Goal: Task Accomplishment & Management: Use online tool/utility

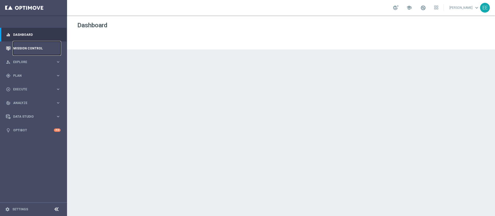
click at [25, 47] on link "Mission Control" at bounding box center [36, 49] width 47 height 14
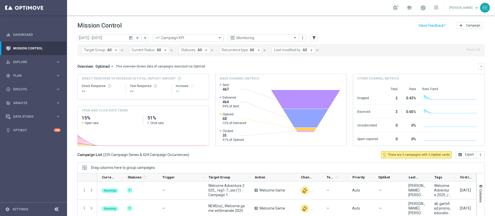
click at [281, 52] on span "Last modified by:" at bounding box center [287, 50] width 27 height 4
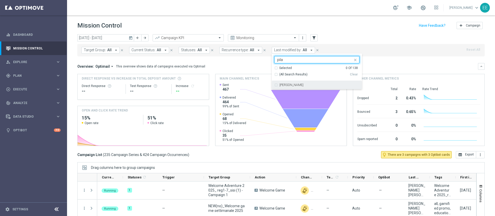
click at [293, 84] on label "[PERSON_NAME]" at bounding box center [291, 85] width 24 height 3
type input "pila"
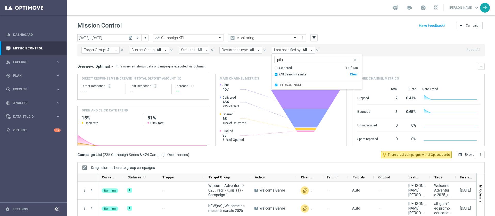
click at [328, 37] on div "[DATE] [DATE] - [DATE] arrow_back arrow_forward Campaign KPI trending_up Monito…" at bounding box center [280, 38] width 407 height 8
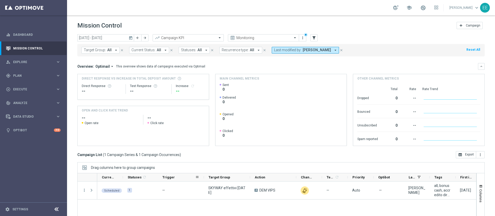
scroll to position [38, 0]
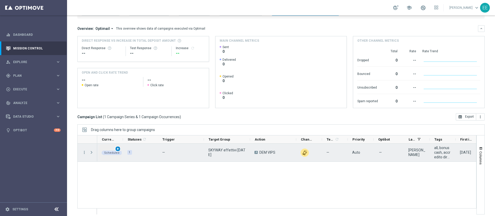
click at [117, 150] on span "play_arrow" at bounding box center [118, 149] width 4 height 4
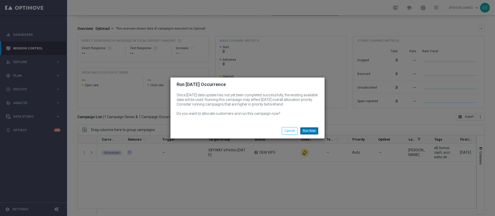
click at [308, 128] on button "Run Now" at bounding box center [309, 130] width 18 height 7
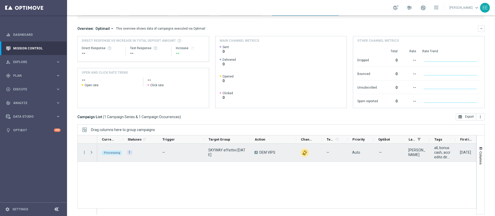
click at [91, 153] on span "Press SPACE to select this row." at bounding box center [91, 153] width 5 height 4
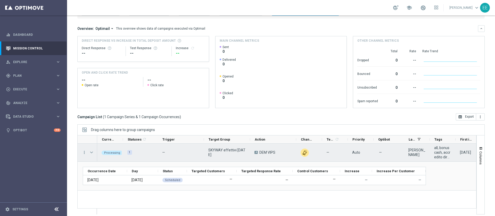
click at [91, 153] on span "Press SPACE to select this row." at bounding box center [91, 153] width 5 height 4
click at [0, 0] on span "Press SPACE to select this row." at bounding box center [0, 0] width 0 height 0
click at [91, 153] on span "Press SPACE to select this row." at bounding box center [91, 153] width 5 height 4
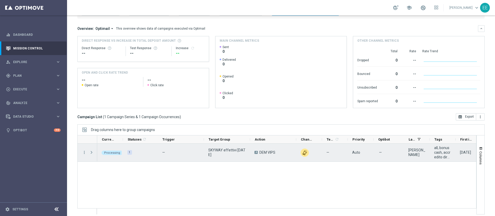
click at [91, 153] on span "Press SPACE to select this row." at bounding box center [91, 153] width 5 height 4
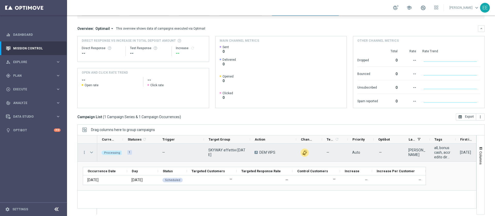
click at [91, 153] on span "Press SPACE to select this row." at bounding box center [91, 153] width 5 height 4
click at [0, 0] on span "Press SPACE to select this row." at bounding box center [0, 0] width 0 height 0
click at [91, 153] on span "Press SPACE to select this row." at bounding box center [91, 153] width 5 height 4
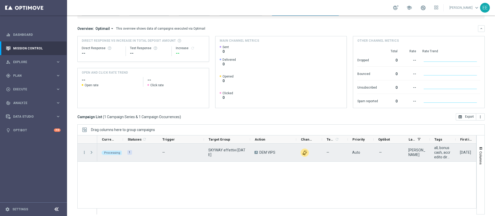
click at [91, 153] on span "Press SPACE to select this row." at bounding box center [91, 153] width 5 height 4
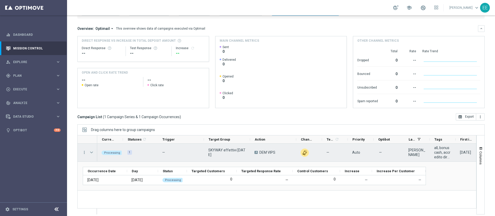
click at [90, 151] on span "Press SPACE to select this row." at bounding box center [91, 153] width 5 height 4
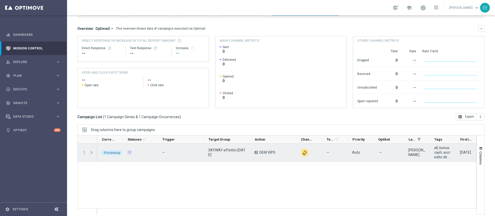
click at [90, 151] on span "Press SPACE to select this row." at bounding box center [91, 153] width 5 height 4
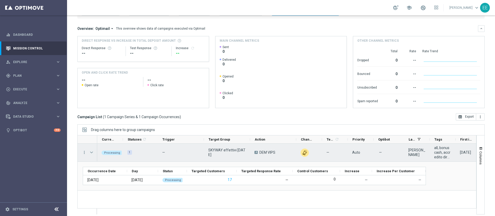
click at [90, 151] on span "Press SPACE to select this row." at bounding box center [91, 153] width 5 height 4
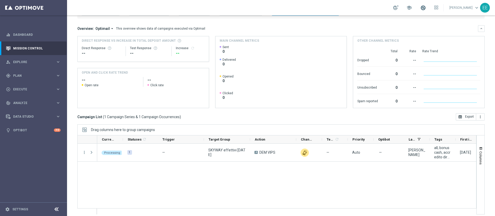
click at [426, 7] on span at bounding box center [423, 8] width 6 height 6
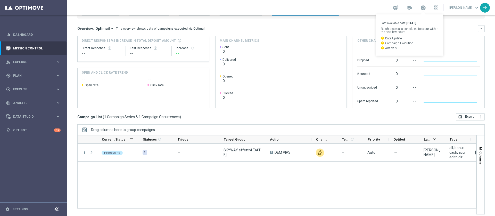
drag, startPoint x: 122, startPoint y: 139, endPoint x: 138, endPoint y: 141, distance: 15.4
click at [138, 141] on div at bounding box center [138, 140] width 2 height 8
click at [180, 169] on div "Processing 1 — SKYWAY effettivi [DATE] A DEM VIPS unfold_more — Auto — [PERSON_…" at bounding box center [286, 179] width 379 height 71
click at [425, 10] on span at bounding box center [423, 8] width 6 height 6
click at [430, 13] on div "school Last available data: [DATE] Batch process is scheduled to occur within t…" at bounding box center [281, 7] width 428 height 15
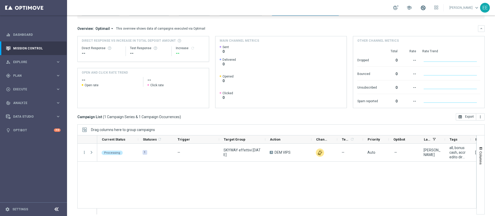
click at [426, 8] on span at bounding box center [423, 8] width 6 height 6
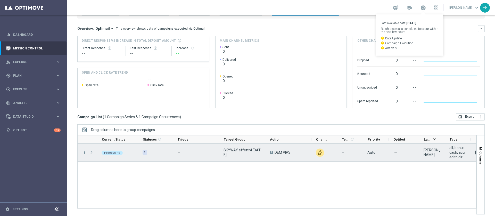
scroll to position [0, 77]
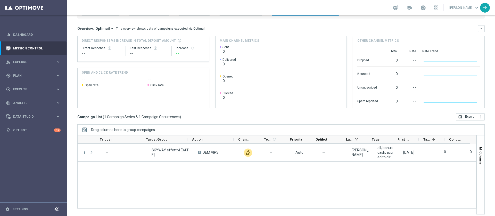
click at [477, 139] on div "Columns" at bounding box center [481, 175] width 8 height 79
click at [479, 148] on span "button" at bounding box center [481, 149] width 4 height 4
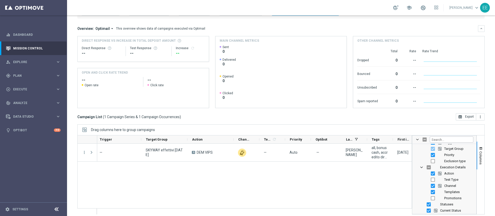
scroll to position [31, 0]
click at [431, 198] on input "Press SPACE to toggle visibility (hidden)" at bounding box center [433, 198] width 4 height 4
checkbox input "true"
click at [479, 161] on span "Columns" at bounding box center [481, 158] width 4 height 13
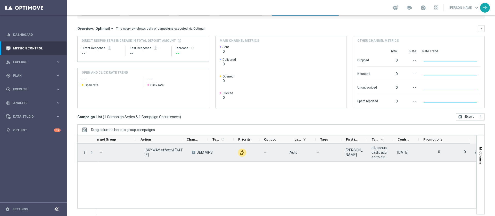
scroll to position [0, 129]
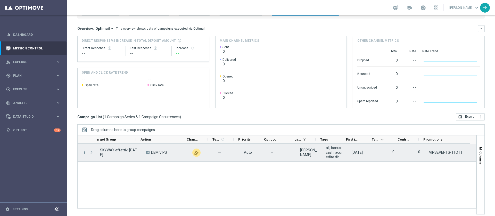
click at [449, 158] on div "VIPSEVENTS-11OTT" at bounding box center [451, 153] width 52 height 18
